Goal: Communication & Community: Answer question/provide support

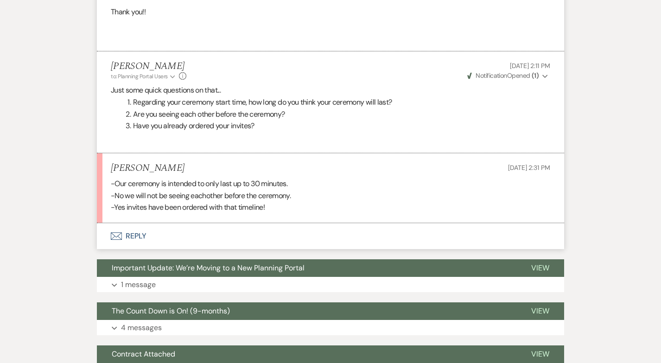
click at [123, 228] on button "Envelope Reply" at bounding box center [330, 236] width 467 height 26
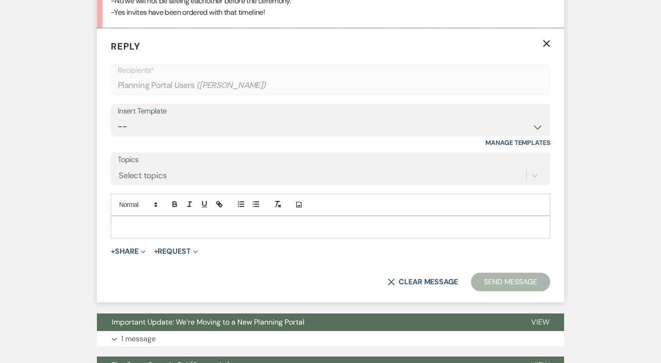
scroll to position [657, 0]
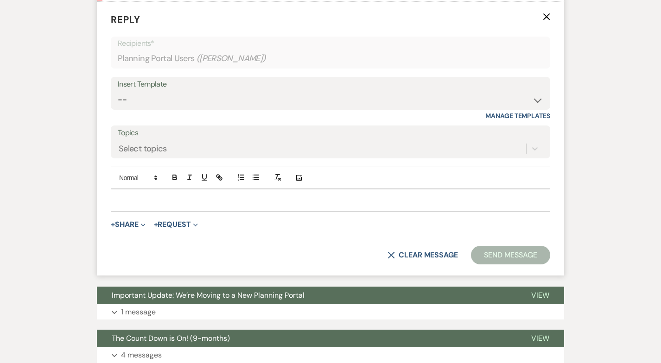
click at [132, 192] on div at bounding box center [330, 199] width 438 height 21
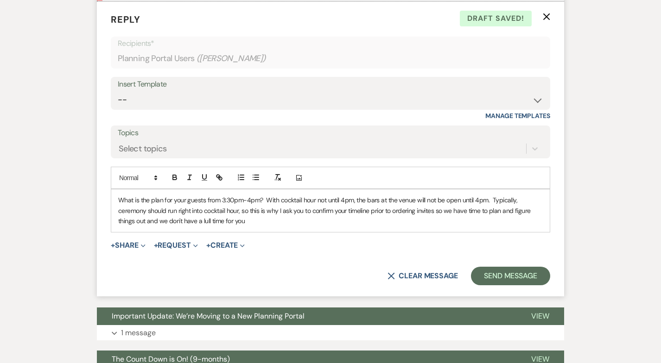
click at [156, 211] on p "What is the plan for your guests from 3:30pm-4pm? With cocktail hour not until …" at bounding box center [330, 210] width 424 height 31
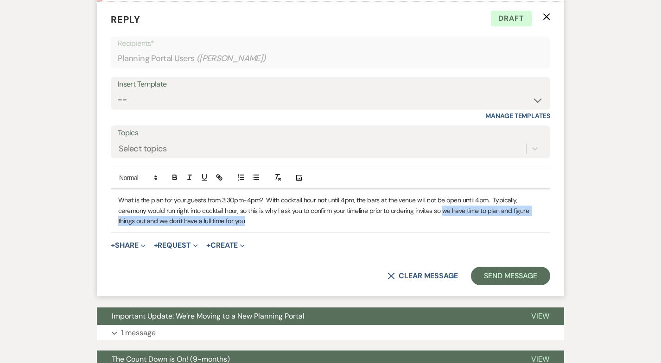
drag, startPoint x: 445, startPoint y: 210, endPoint x: 497, endPoint y: 225, distance: 54.0
click at [497, 225] on p "What is the plan for your guests from 3:30pm-4pm? With cocktail hour not until …" at bounding box center [330, 210] width 424 height 31
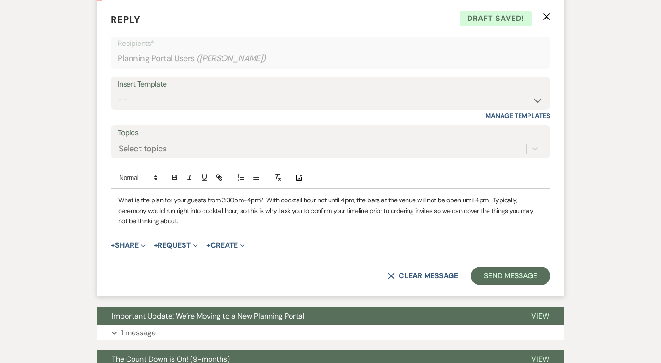
click at [266, 199] on p "What is the plan for your guests from 3:30pm-4pm? With cocktail hour not until …" at bounding box center [330, 210] width 424 height 31
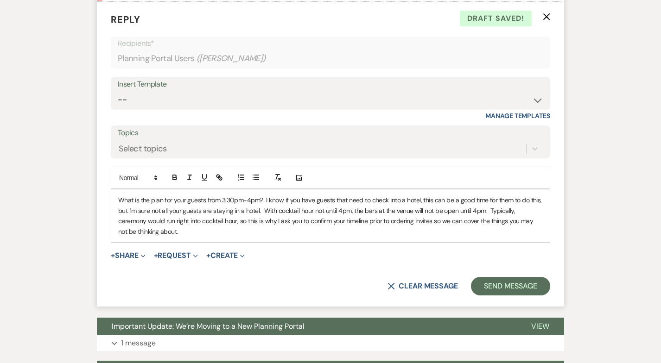
click at [191, 232] on p "What is the plan for your guests from 3:30pm-4pm? I know if you have guests tha…" at bounding box center [330, 216] width 424 height 42
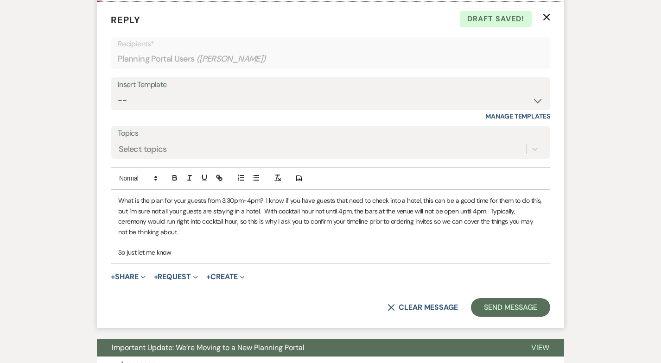
scroll to position [659, 0]
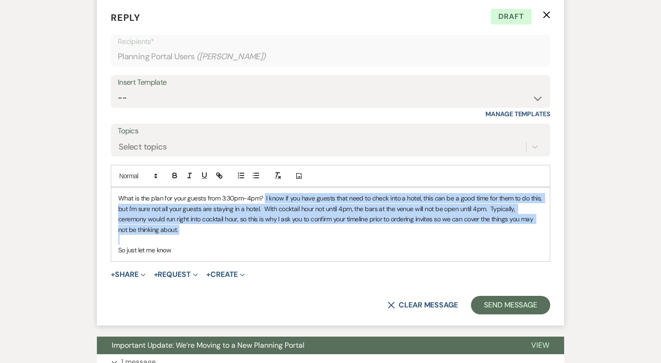
drag, startPoint x: 264, startPoint y: 198, endPoint x: 300, endPoint y: 239, distance: 53.8
click at [300, 239] on div "What is the plan for your guests from 3:30pm-4pm? I know if you have guests tha…" at bounding box center [330, 224] width 438 height 73
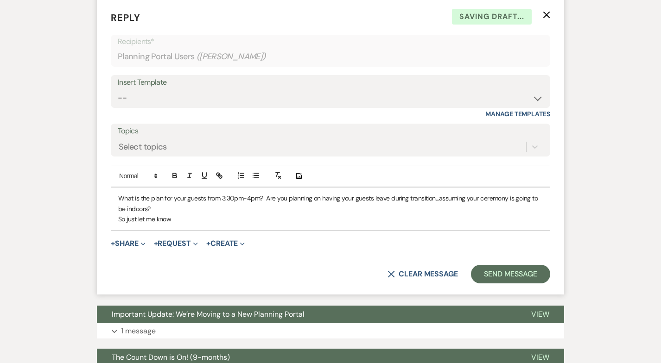
drag, startPoint x: 118, startPoint y: 221, endPoint x: 177, endPoint y: 224, distance: 59.4
click at [177, 224] on div "What is the plan for your guests from 3:30pm-4pm? Are you planning on having yo…" at bounding box center [330, 209] width 438 height 42
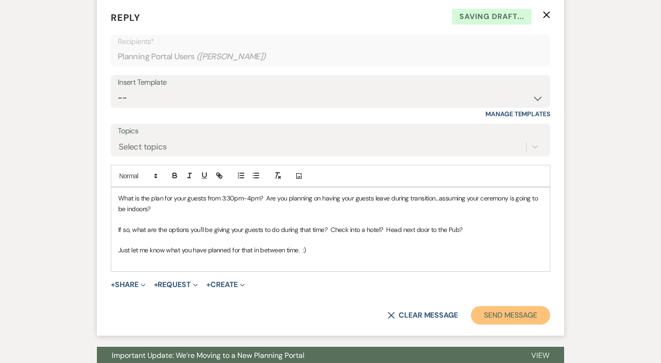
click at [545, 316] on button "Send Message" at bounding box center [510, 315] width 79 height 19
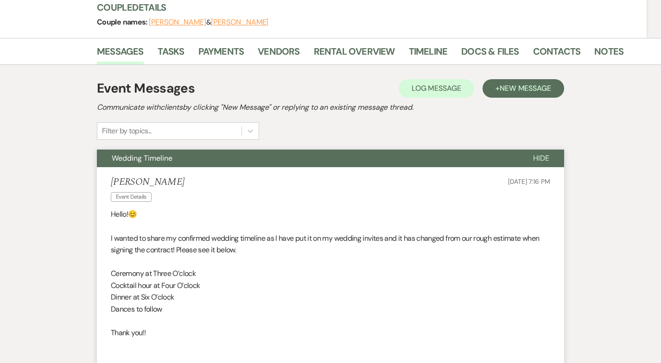
scroll to position [0, 0]
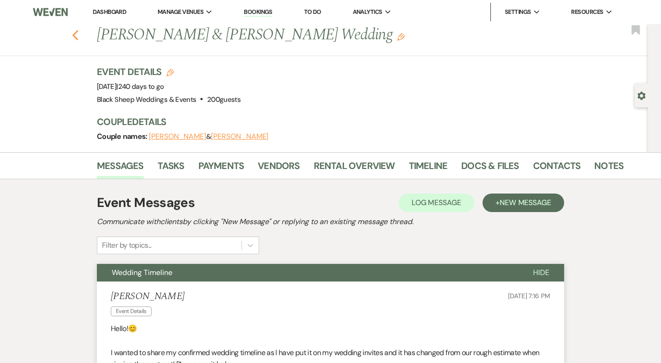
click at [75, 33] on use "button" at bounding box center [75, 35] width 6 height 10
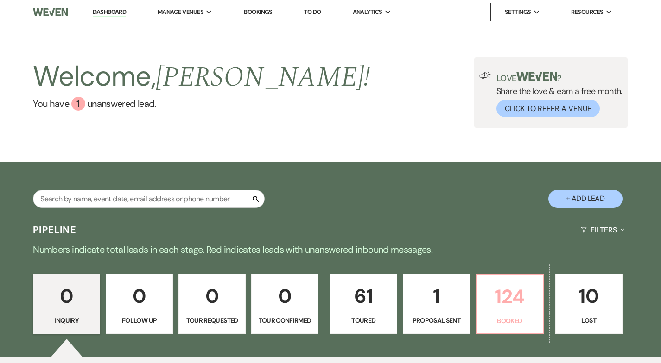
click at [500, 297] on p "124" at bounding box center [509, 296] width 55 height 31
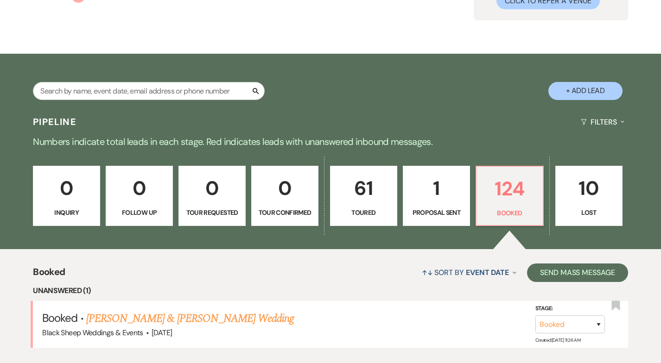
scroll to position [177, 0]
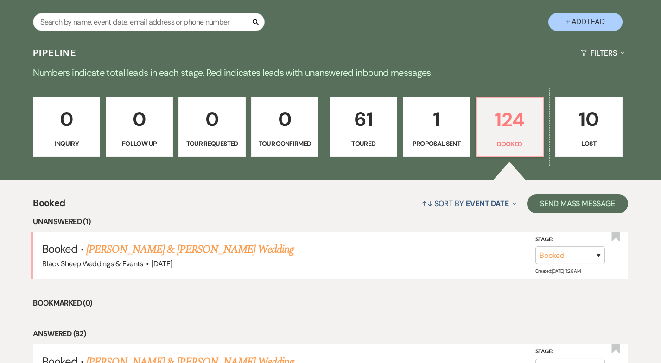
click at [172, 248] on link "[PERSON_NAME] & [PERSON_NAME] Wedding" at bounding box center [190, 249] width 208 height 17
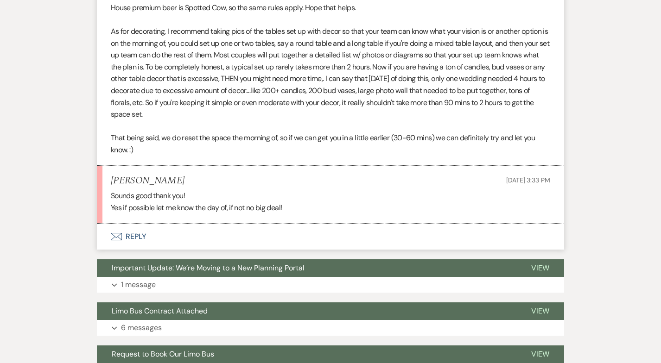
scroll to position [528, 0]
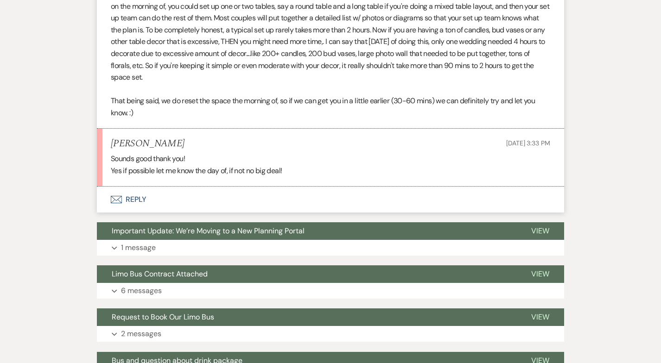
click at [136, 197] on button "Envelope Reply" at bounding box center [330, 200] width 467 height 26
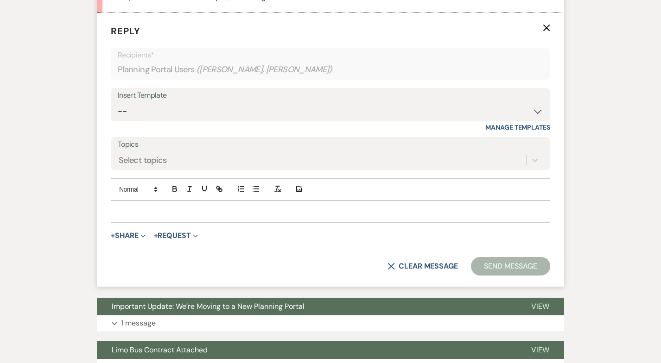
scroll to position [707, 0]
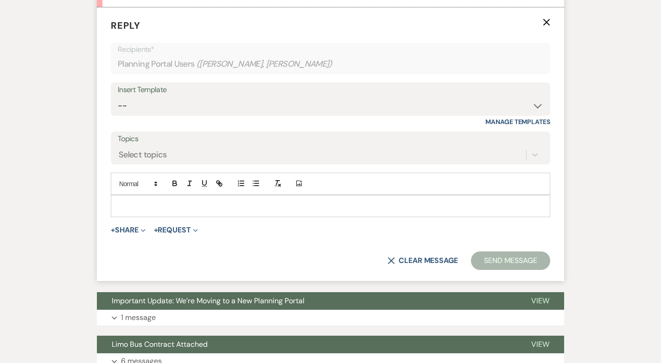
click at [144, 203] on p at bounding box center [330, 206] width 424 height 10
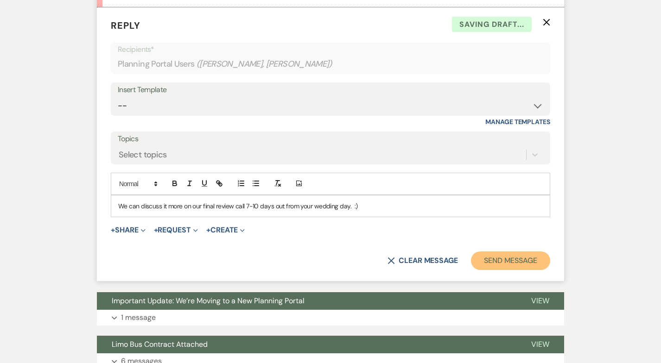
click at [517, 264] on button "Send Message" at bounding box center [510, 261] width 79 height 19
